Goal: Task Accomplishment & Management: Complete application form

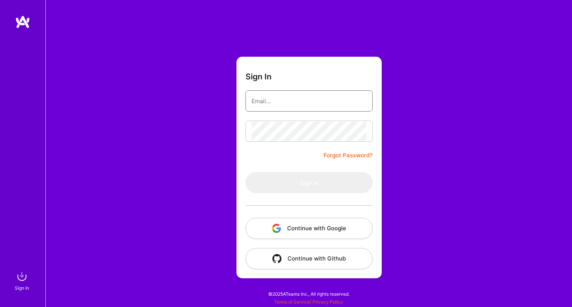
type input "belliojonathan@gmail.com"
click at [309, 183] on button "Sign In" at bounding box center [308, 182] width 127 height 21
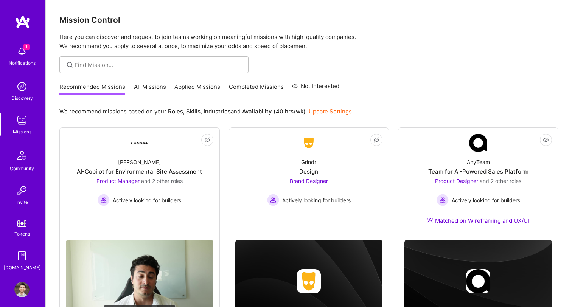
drag, startPoint x: 326, startPoint y: 160, endPoint x: 21, endPoint y: 294, distance: 332.9
click at [21, 294] on img at bounding box center [21, 289] width 15 height 15
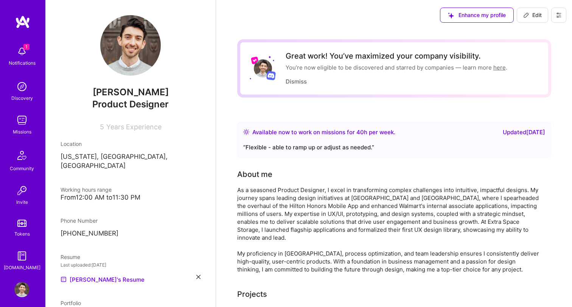
drag, startPoint x: 425, startPoint y: 8, endPoint x: 525, endPoint y: 17, distance: 101.0
click at [524, 17] on icon at bounding box center [526, 15] width 6 height 6
select select "US"
select select "Right Now"
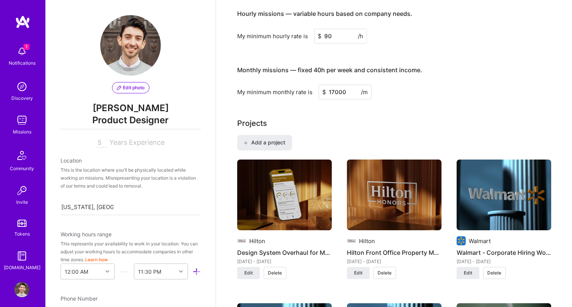
scroll to position [522, 0]
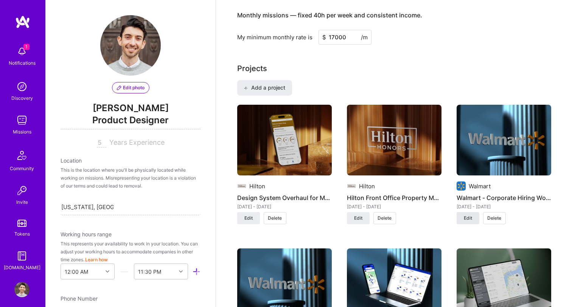
click at [471, 219] on span "Edit" at bounding box center [468, 218] width 8 height 7
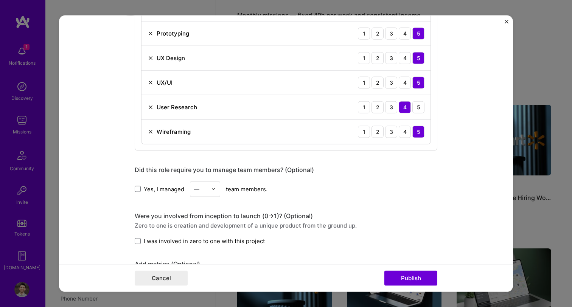
scroll to position [749, 0]
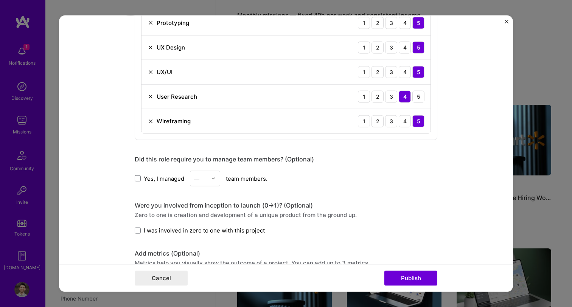
click at [146, 231] on span "I was involved in zero to one with this project" at bounding box center [204, 231] width 121 height 8
click at [0, 0] on input "I was involved in zero to one with this project" at bounding box center [0, 0] width 0 height 0
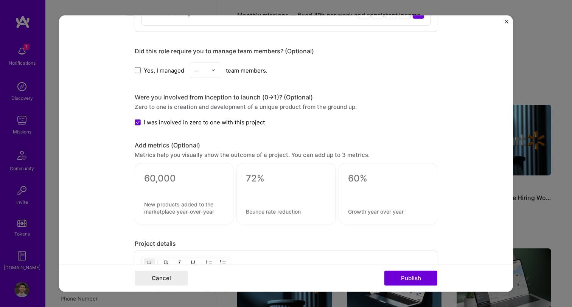
scroll to position [861, 0]
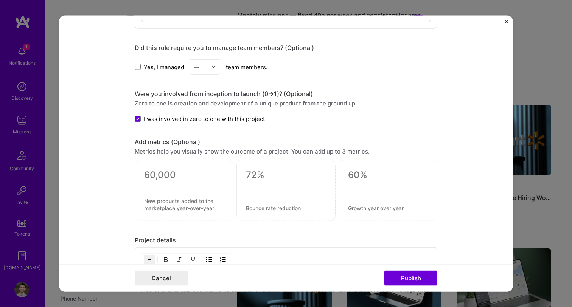
click at [169, 175] on textarea at bounding box center [184, 174] width 80 height 11
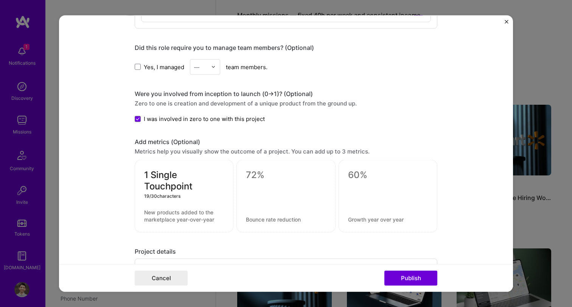
type textarea "1 Single Touchpoint"
click at [197, 218] on textarea at bounding box center [184, 216] width 80 height 14
type textarea "Created for Walmart's internal hiring"
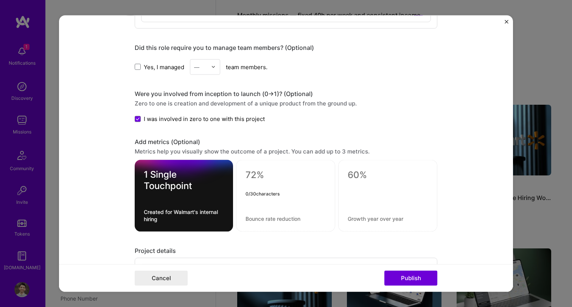
click at [280, 175] on textarea at bounding box center [285, 174] width 80 height 11
type textarea "5 Systems"
click at [292, 222] on textarea at bounding box center [285, 218] width 80 height 7
click at [246, 218] on textarea "Rolled into a single solution" at bounding box center [285, 218] width 80 height 7
type textarea "Sunset as all rolled into a single solution"
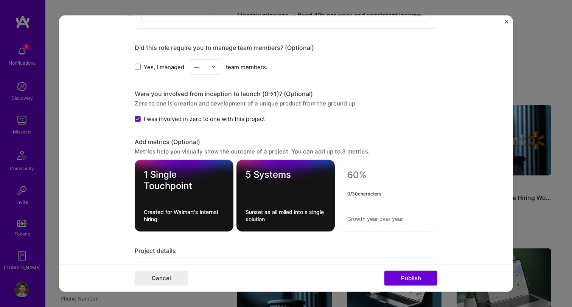
click at [359, 172] on textarea at bounding box center [387, 174] width 81 height 11
type textarea "500+ Managers"
click at [385, 220] on textarea at bounding box center [387, 218] width 81 height 7
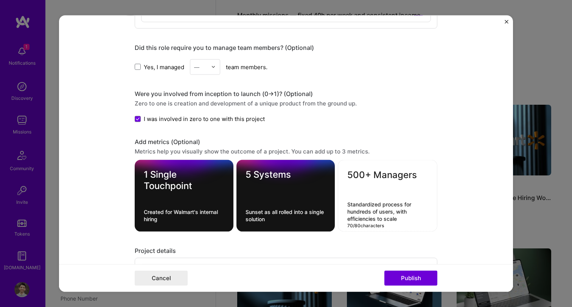
type textarea "Standardized process for hundreds of users, with efficiencies to scale"
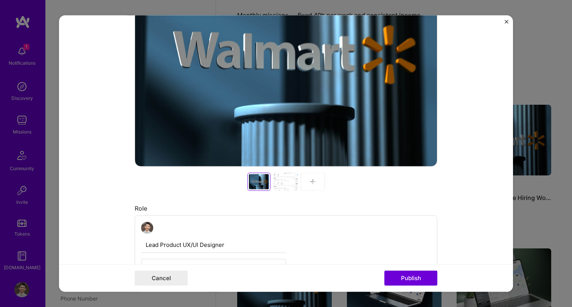
scroll to position [205, 0]
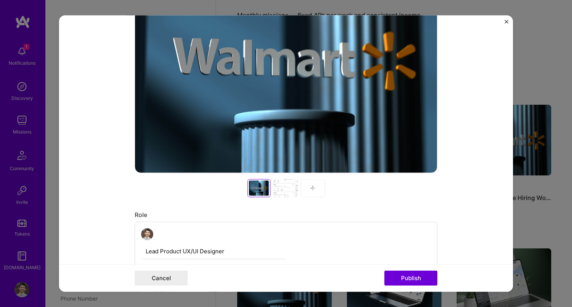
click at [317, 188] on div at bounding box center [313, 188] width 24 height 18
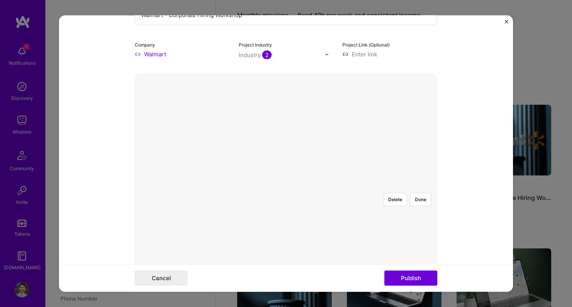
scroll to position [76, 0]
click at [330, 194] on div at bounding box center [433, 274] width 227 height 170
click at [424, 195] on button "Done" at bounding box center [420, 201] width 21 height 13
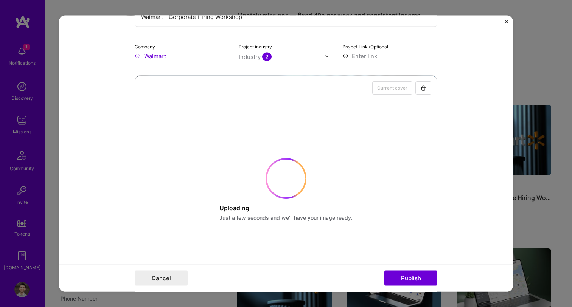
scroll to position [88, 0]
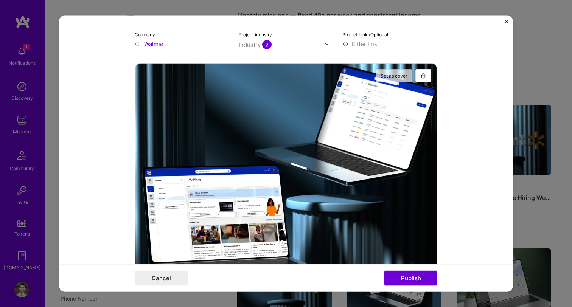
click at [398, 75] on button "Set as cover" at bounding box center [393, 75] width 37 height 13
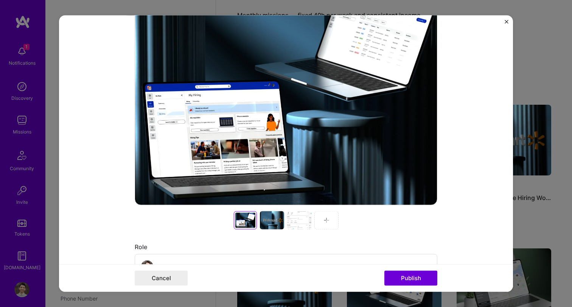
scroll to position [175, 0]
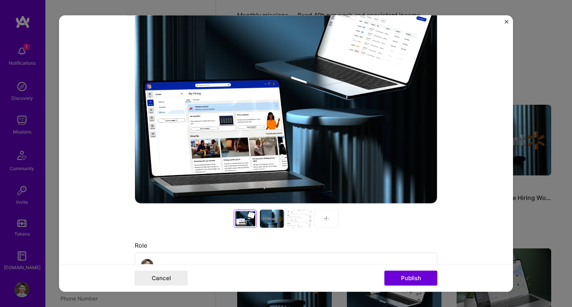
click at [335, 216] on div at bounding box center [326, 219] width 24 height 18
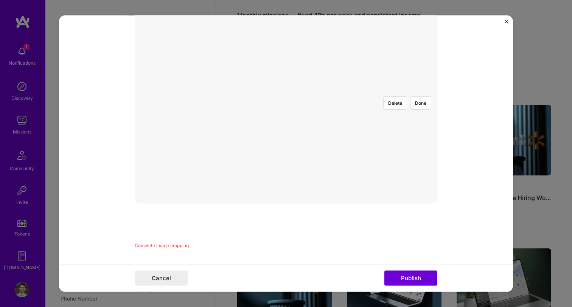
click at [354, 146] on div at bounding box center [387, 196] width 202 height 152
click at [427, 191] on button "Done" at bounding box center [420, 197] width 21 height 13
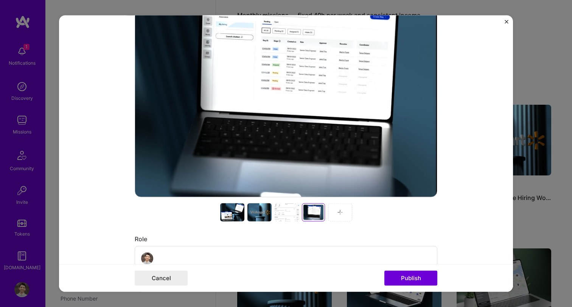
scroll to position [197, 0]
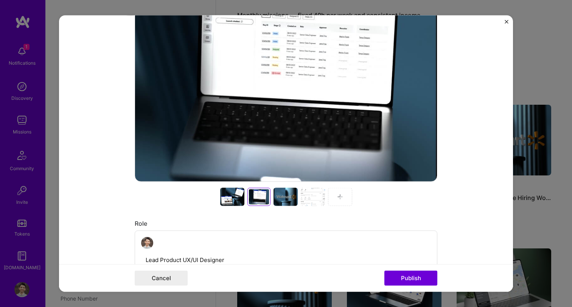
click at [311, 199] on div at bounding box center [313, 197] width 24 height 18
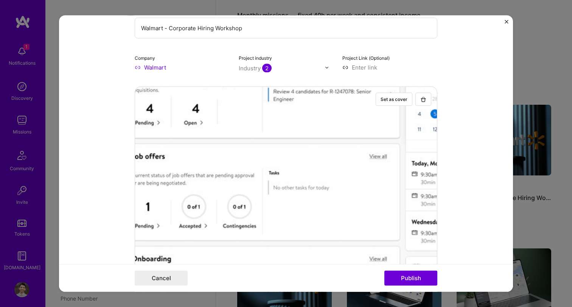
scroll to position [0, 0]
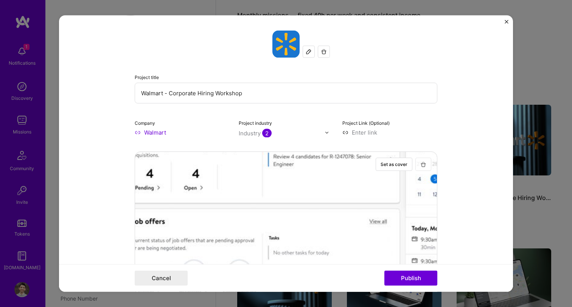
click at [424, 164] on img "button" at bounding box center [423, 164] width 6 height 6
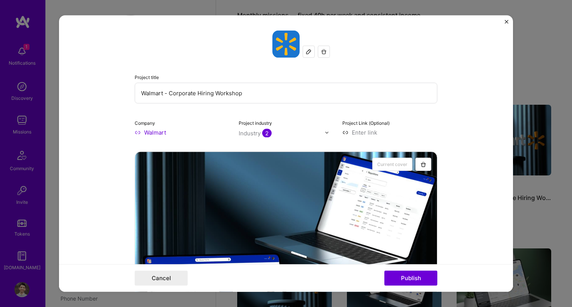
click at [227, 95] on input "Walmart - Corporate Hiring Workshop" at bounding box center [286, 93] width 303 height 21
click at [169, 95] on input "Walmart - Corporate Hiring Experience" at bounding box center [286, 93] width 303 height 21
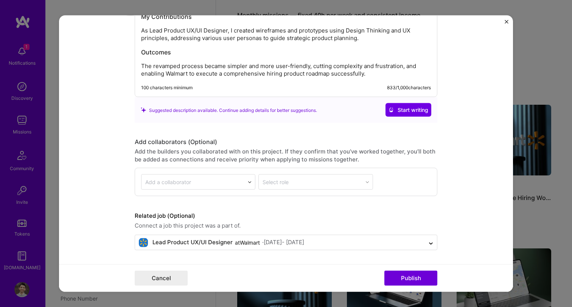
scroll to position [1210, 0]
type input "Walmart - Corporate Hiring Experience"
click at [428, 275] on button "Publish" at bounding box center [410, 277] width 53 height 15
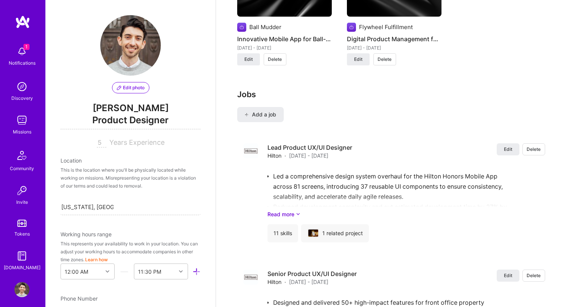
scroll to position [1145, 0]
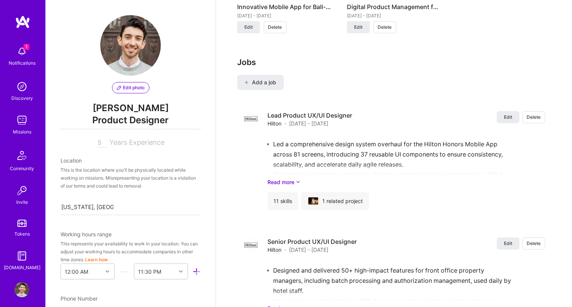
click at [27, 53] on img at bounding box center [21, 51] width 15 height 15
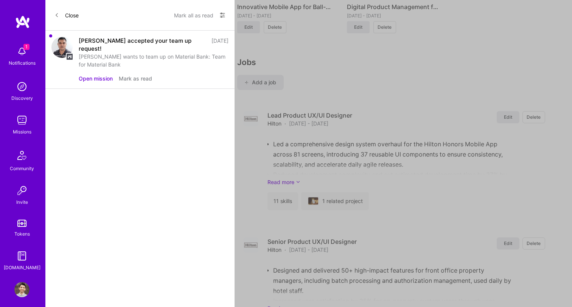
click at [101, 74] on button "Open mission" at bounding box center [96, 78] width 34 height 8
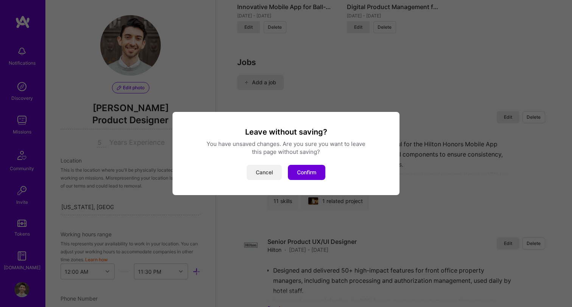
click at [259, 169] on button "Cancel" at bounding box center [264, 172] width 35 height 15
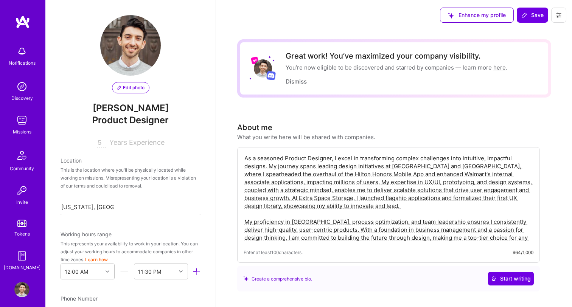
scroll to position [0, 0]
click at [535, 17] on span "Save" at bounding box center [532, 15] width 22 height 8
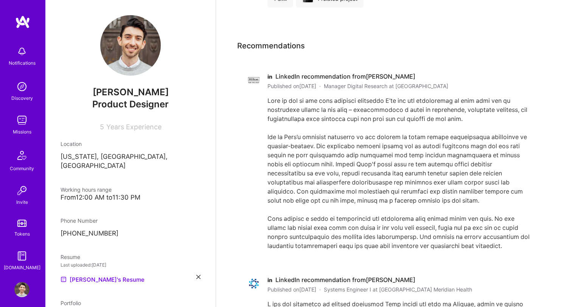
scroll to position [2144, 0]
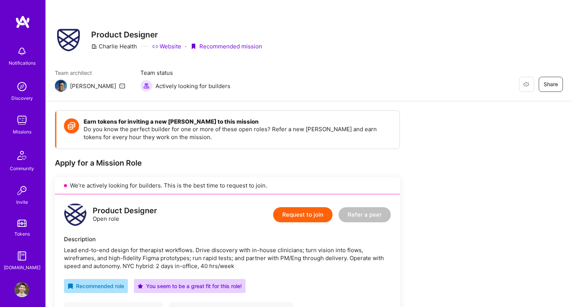
click at [171, 43] on link "Website" at bounding box center [166, 46] width 29 height 8
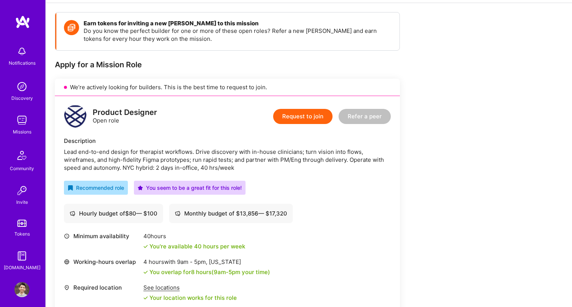
scroll to position [100, 0]
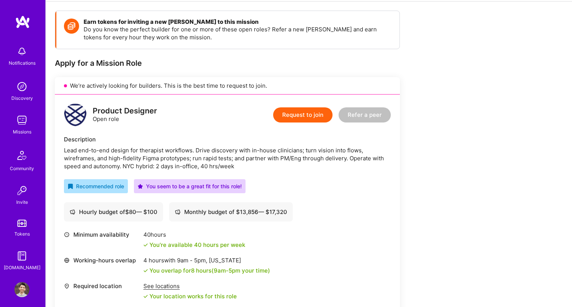
click at [320, 116] on button "Request to join" at bounding box center [302, 114] width 59 height 15
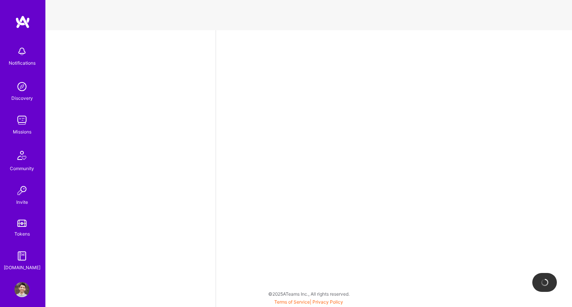
select select "US"
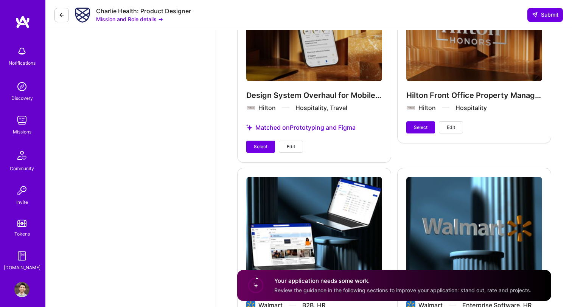
scroll to position [846, 0]
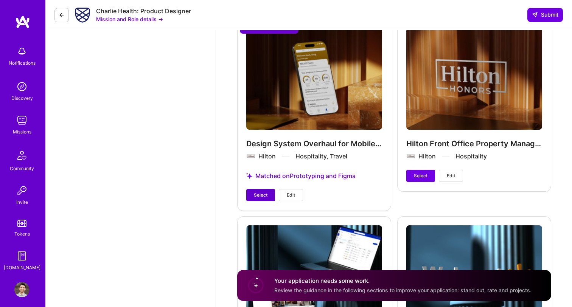
click at [264, 192] on span "Select" at bounding box center [261, 195] width 14 height 7
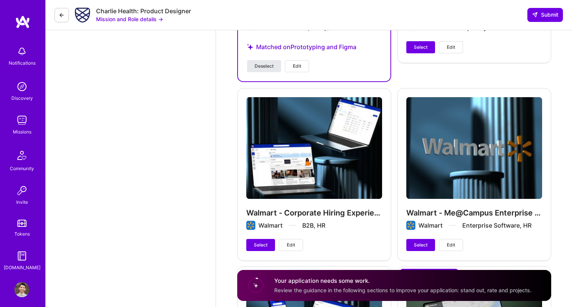
scroll to position [974, 0]
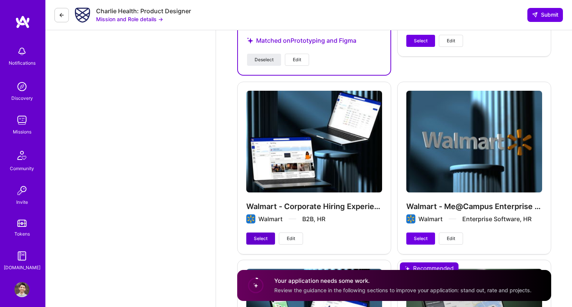
click at [260, 235] on span "Select" at bounding box center [261, 238] width 14 height 7
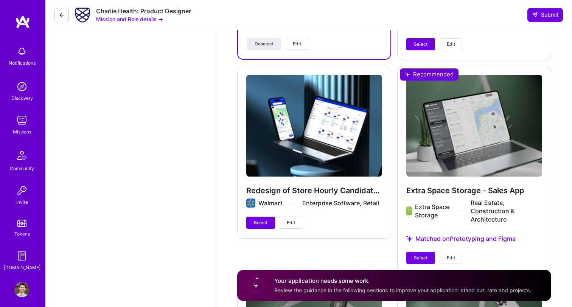
scroll to position [1181, 0]
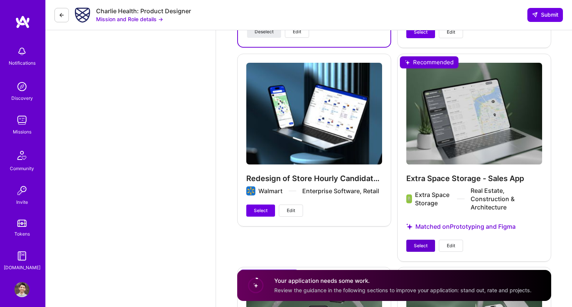
click at [419, 242] on span "Select" at bounding box center [421, 245] width 14 height 7
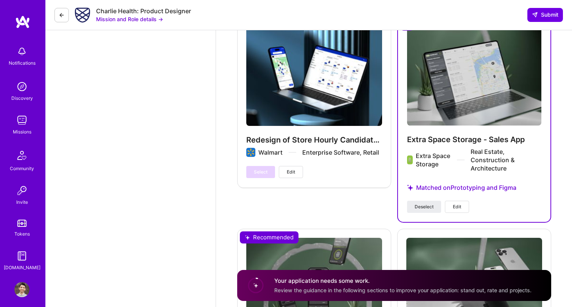
scroll to position [1219, 0]
click at [425, 204] on span "Deselect" at bounding box center [423, 207] width 19 height 7
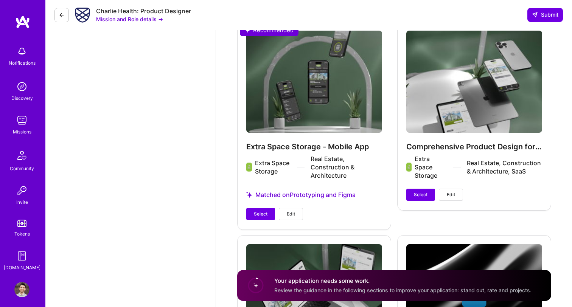
scroll to position [1426, 0]
click at [422, 191] on button "Select" at bounding box center [420, 195] width 29 height 12
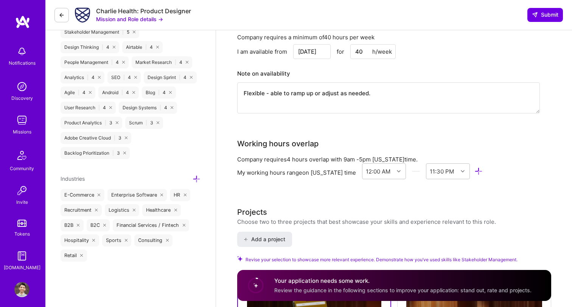
scroll to position [585, 0]
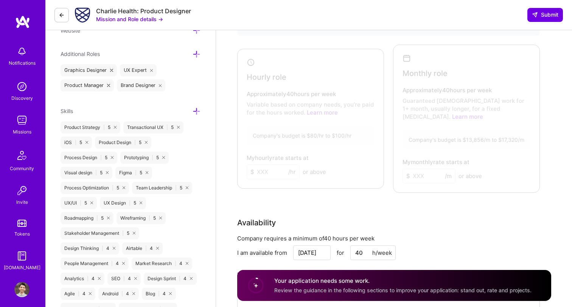
click at [337, 117] on div at bounding box center [308, 117] width 139 height 132
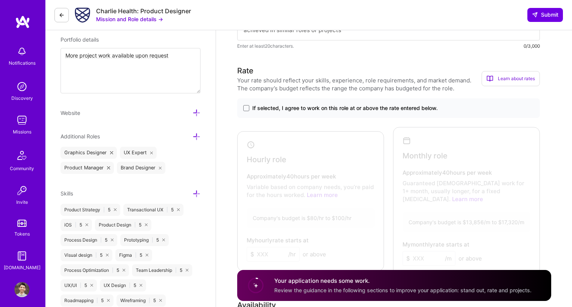
scroll to position [269, 0]
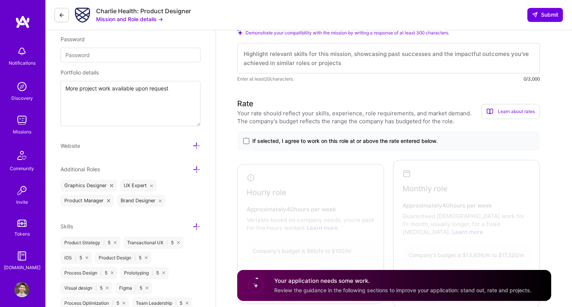
click at [246, 141] on span at bounding box center [246, 141] width 6 height 6
click at [0, 0] on input "If selected, I agree to work on this role at or above the rate entered below." at bounding box center [0, 0] width 0 height 0
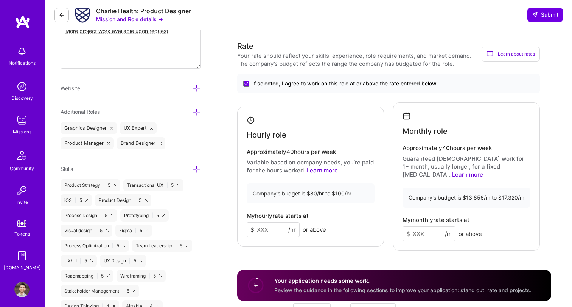
scroll to position [341, 0]
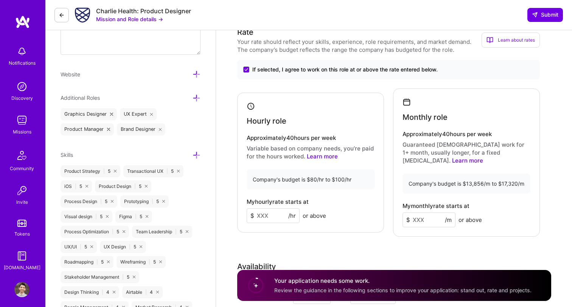
click at [276, 214] on input at bounding box center [273, 215] width 53 height 15
type input "100"
click at [421, 214] on input at bounding box center [428, 220] width 53 height 15
click at [436, 213] on input "17000" at bounding box center [428, 220] width 53 height 15
click at [435, 213] on input "17000" at bounding box center [428, 220] width 53 height 15
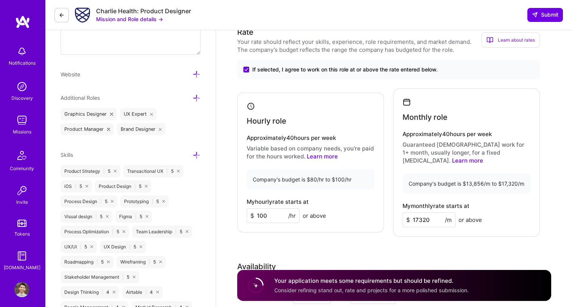
type input "17320"
click at [428, 250] on div "Rate Your rate should reflect your skills, experience, role requirements, and m…" at bounding box center [394, 196] width 314 height 341
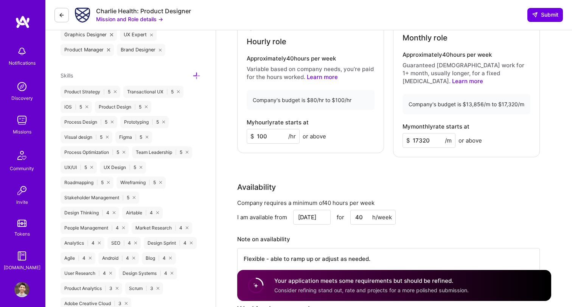
scroll to position [455, 0]
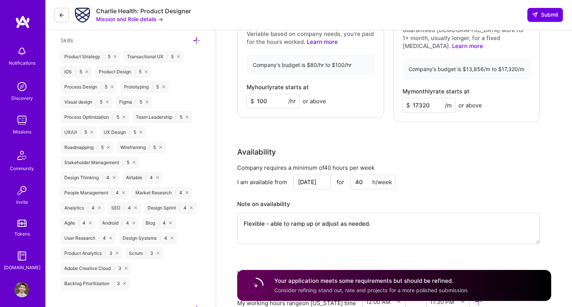
drag, startPoint x: 377, startPoint y: 217, endPoint x: 221, endPoint y: 217, distance: 155.4
click at [326, 220] on textarea "Flexible - able to ramp up or adjust as needed." at bounding box center [388, 228] width 303 height 31
drag, startPoint x: 376, startPoint y: 216, endPoint x: 230, endPoint y: 216, distance: 146.3
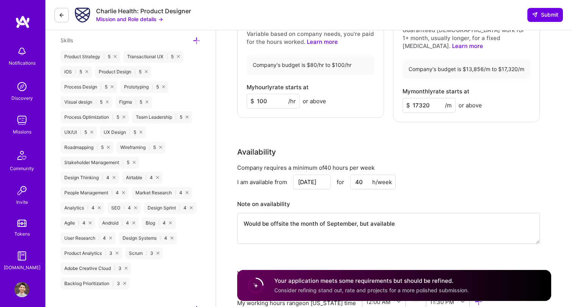
click at [353, 217] on textarea "Would be offsite the month of September, but available" at bounding box center [388, 228] width 303 height 31
click at [355, 216] on textarea "Would be offsite the month of September, but available" at bounding box center [388, 228] width 303 height 31
click at [407, 216] on textarea "Would be offsite the month of September, but available" at bounding box center [388, 228] width 303 height 31
click at [288, 215] on textarea "Would be offsite the month of September, but available" at bounding box center [388, 228] width 303 height 31
click at [396, 216] on textarea "Would be offsite from now until the month of September, but available" at bounding box center [388, 228] width 303 height 31
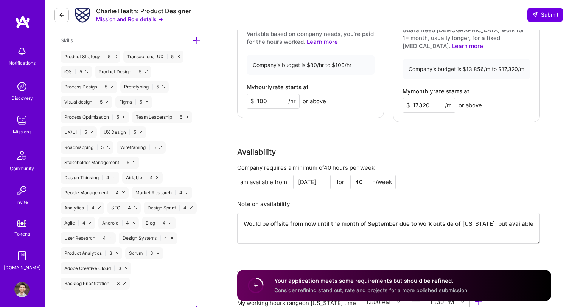
click at [424, 217] on textarea "Would be offsite from now until the month of September due to work outside of […" at bounding box center [388, 228] width 303 height 31
click at [475, 229] on textarea "Would be offsite from now until the month of September due to travel and work o…" at bounding box center [388, 228] width 303 height 31
click at [532, 215] on textarea "Would be offsite from now until the month of September due to travel and work o…" at bounding box center [388, 228] width 303 height 31
click at [511, 186] on div "Company requires a minimum of 40 hours per week I am available from [DATE] for …" at bounding box center [388, 209] width 303 height 90
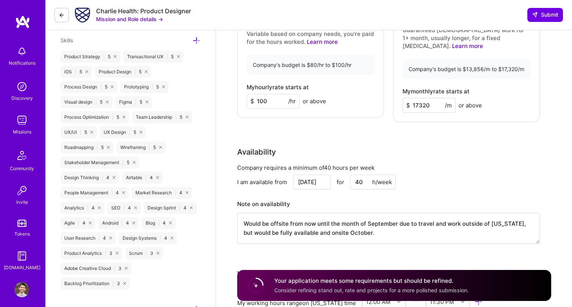
click at [337, 227] on textarea "Would be offsite from now until the month of September due to travel and work o…" at bounding box center [388, 228] width 303 height 31
click at [392, 226] on textarea "Would be offsite from now until the month of September due to travel and work o…" at bounding box center [388, 228] width 303 height 31
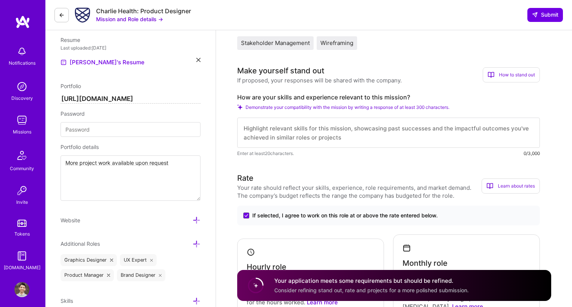
scroll to position [183, 0]
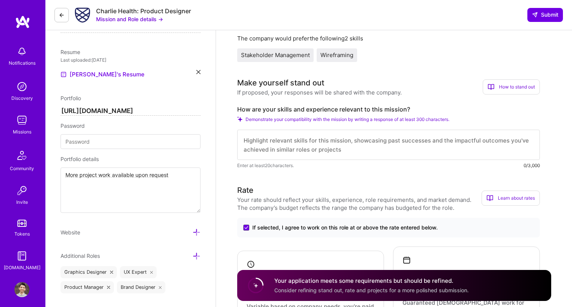
type textarea "Would be offsite from now until the month of September due to travel and work o…"
click at [386, 147] on textarea at bounding box center [388, 145] width 303 height 30
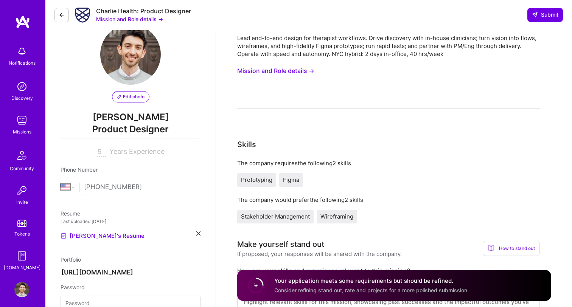
scroll to position [1, 0]
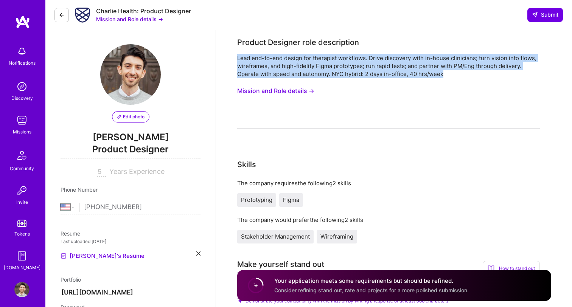
drag, startPoint x: 237, startPoint y: 57, endPoint x: 445, endPoint y: 76, distance: 208.0
click at [445, 76] on div "Lead end-to-end design for therapist workflows. Drive discovery with in-house c…" at bounding box center [388, 66] width 303 height 24
copy div "Lead end-to-end design for therapist workflows. Drive discovery with in-house c…"
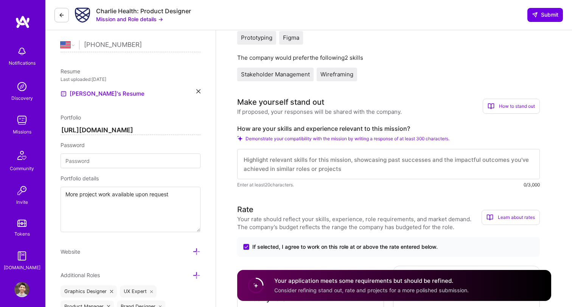
scroll to position [169, 0]
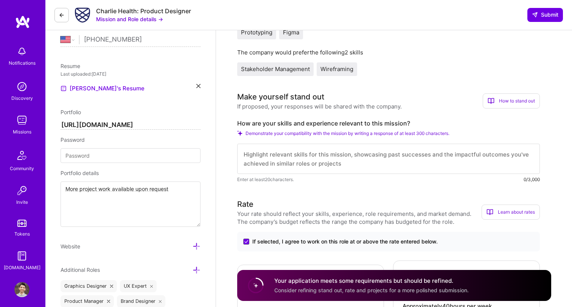
click at [351, 157] on textarea at bounding box center [388, 159] width 303 height 30
paste textarea "L’i d Sita Consect Adipisci elit s doeiusmodt in utlabore etdol-magna, ali-en-a…"
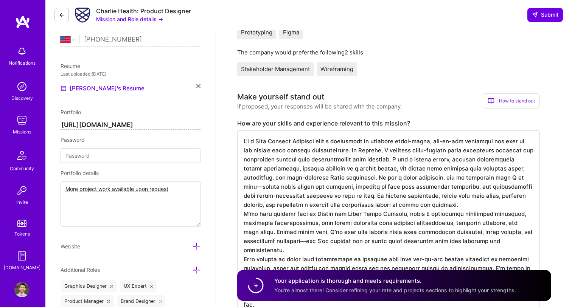
scroll to position [346, 0]
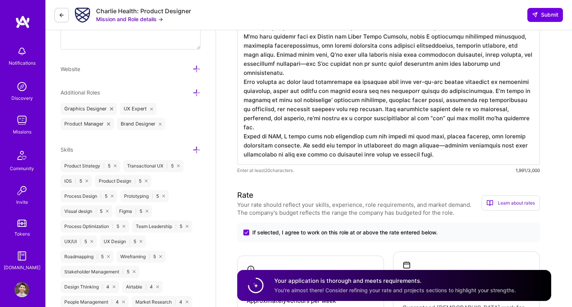
click at [359, 129] on textarea at bounding box center [388, 59] width 303 height 212
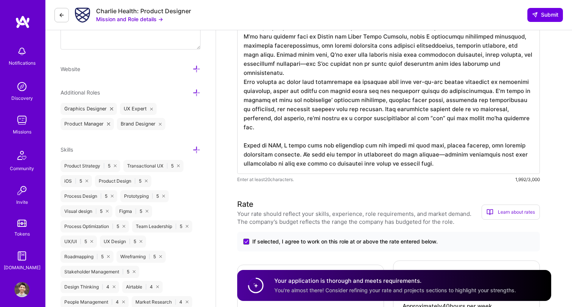
click at [365, 71] on textarea at bounding box center [388, 63] width 303 height 221
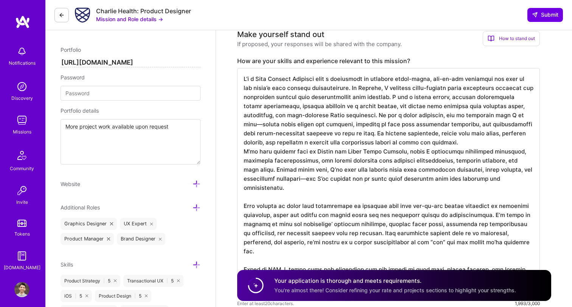
scroll to position [227, 0]
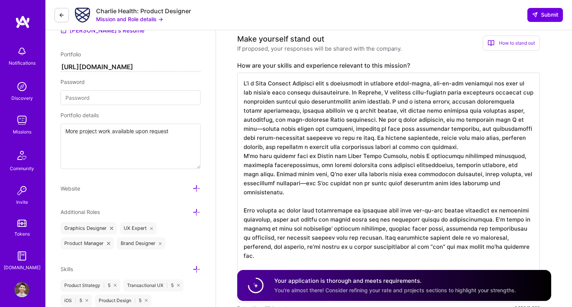
click at [429, 150] on textarea at bounding box center [388, 188] width 303 height 230
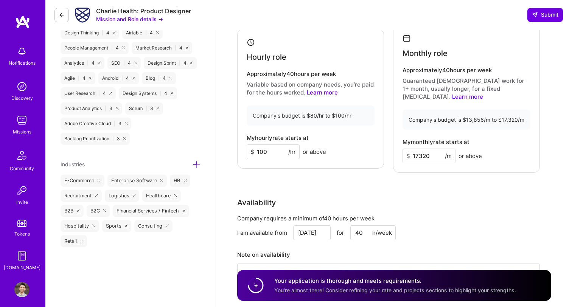
scroll to position [601, 0]
type textarea "L’i d Sita Consect Adipisci elit s doeiusmodt in utlabore etdol-magna, ali-en-a…"
click at [282, 149] on input "100" at bounding box center [273, 151] width 53 height 15
type input "1"
click at [354, 148] on div "My hourly rate starts at $ 90 /hr or above" at bounding box center [311, 146] width 128 height 25
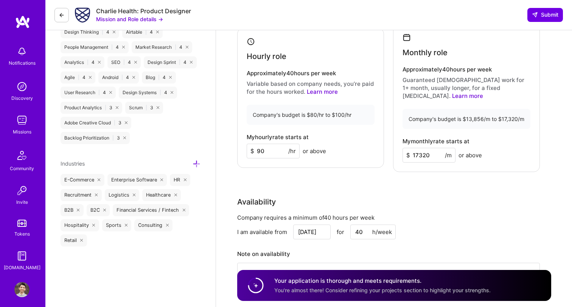
click at [279, 146] on input "90" at bounding box center [273, 151] width 53 height 15
type input "9"
type input "100"
click at [369, 196] on div "Availability" at bounding box center [388, 201] width 303 height 11
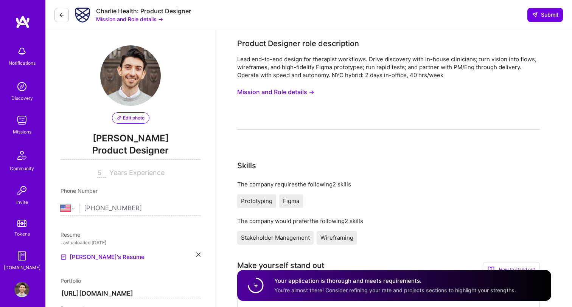
scroll to position [0, 0]
click at [544, 15] on span "Submit" at bounding box center [545, 15] width 26 height 8
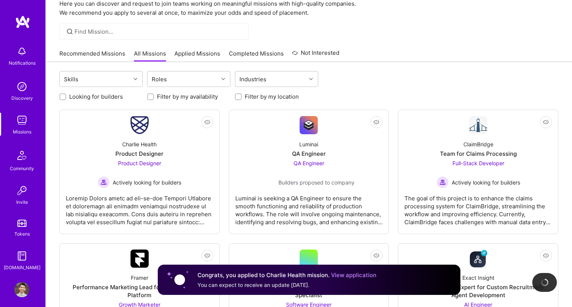
scroll to position [37, 0]
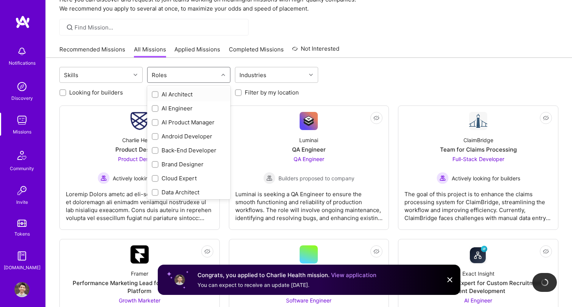
click at [208, 71] on div "Roles" at bounding box center [182, 74] width 71 height 15
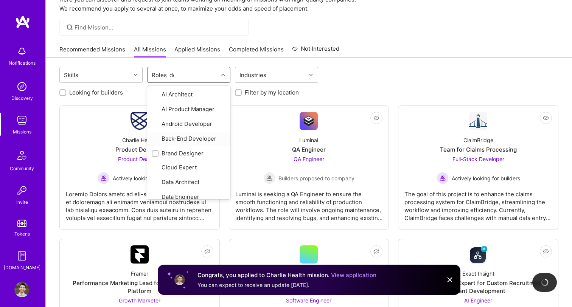
type input "des"
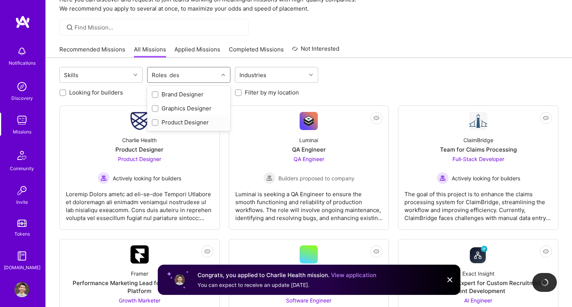
click at [192, 122] on div "Product Designer" at bounding box center [189, 122] width 74 height 8
checkbox input "true"
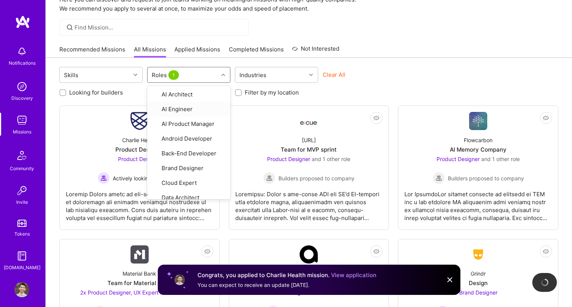
click at [362, 81] on div "Clear All" at bounding box center [364, 78] width 83 height 14
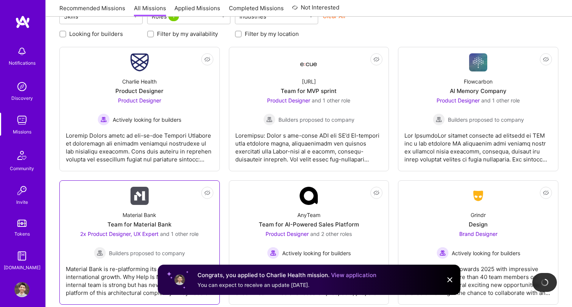
scroll to position [94, 0]
